Goal: Find specific fact: Find specific fact

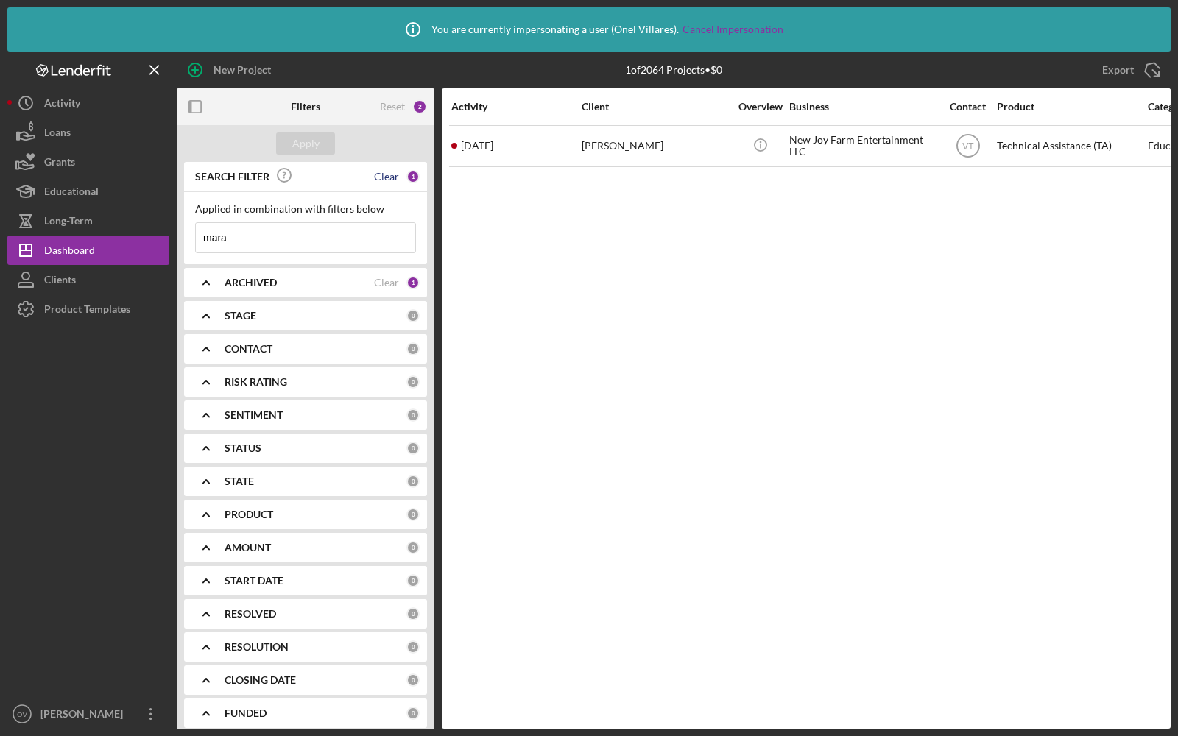
click at [392, 174] on div "Clear" at bounding box center [386, 177] width 25 height 12
click at [392, 107] on div "Reset" at bounding box center [392, 107] width 25 height 12
click at [396, 273] on div "ARCHIVED Clear 1" at bounding box center [322, 282] width 195 height 29
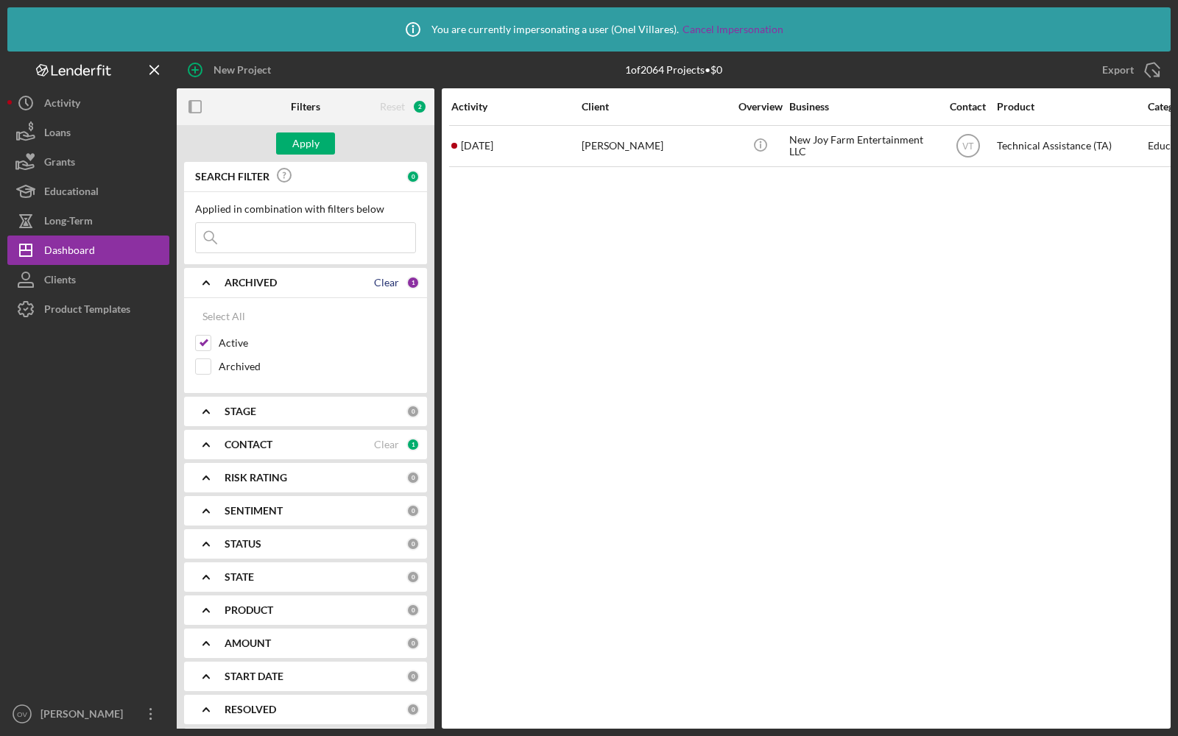
click at [383, 281] on div "Clear" at bounding box center [386, 283] width 25 height 12
checkbox input "false"
click at [383, 439] on div "Clear" at bounding box center [386, 445] width 25 height 12
click at [306, 143] on div "Apply" at bounding box center [305, 144] width 27 height 22
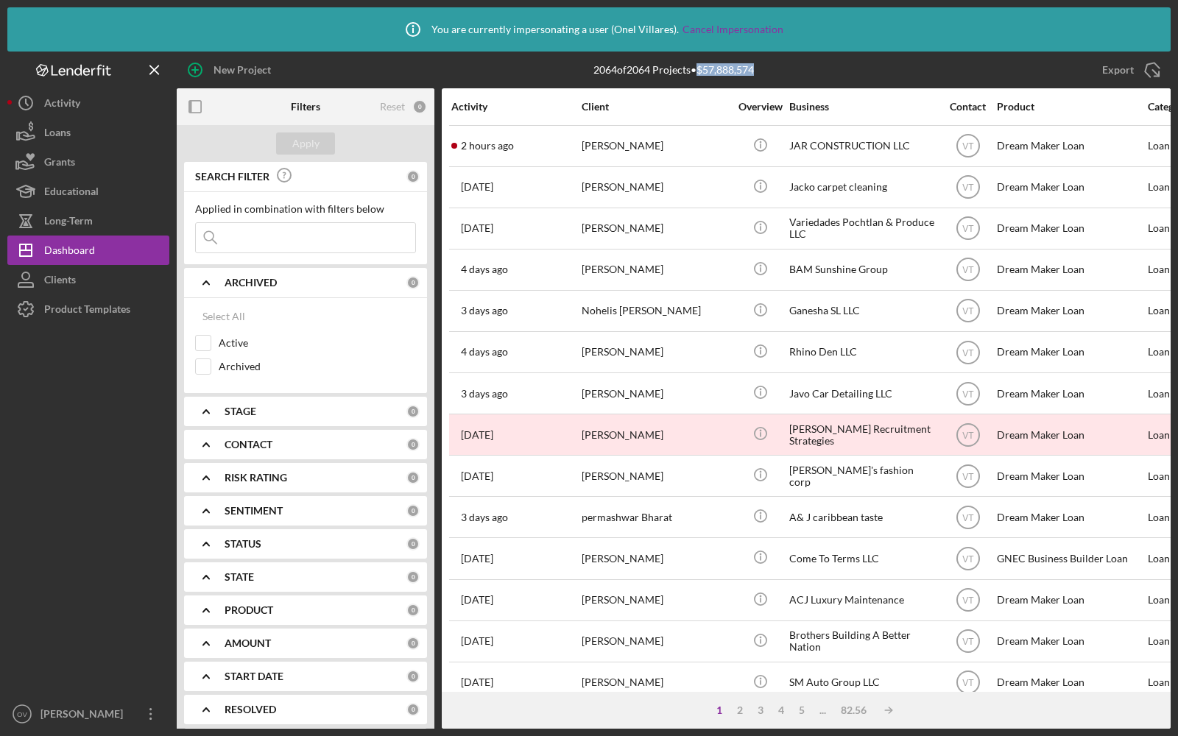
drag, startPoint x: 763, startPoint y: 70, endPoint x: 701, endPoint y: 68, distance: 62.6
click at [701, 68] on div "2064 of 2064 Projects • $57,888,574 [PERSON_NAME]" at bounding box center [673, 70] width 331 height 37
copy div "$57,888,574"
